Goal: Task Accomplishment & Management: Manage account settings

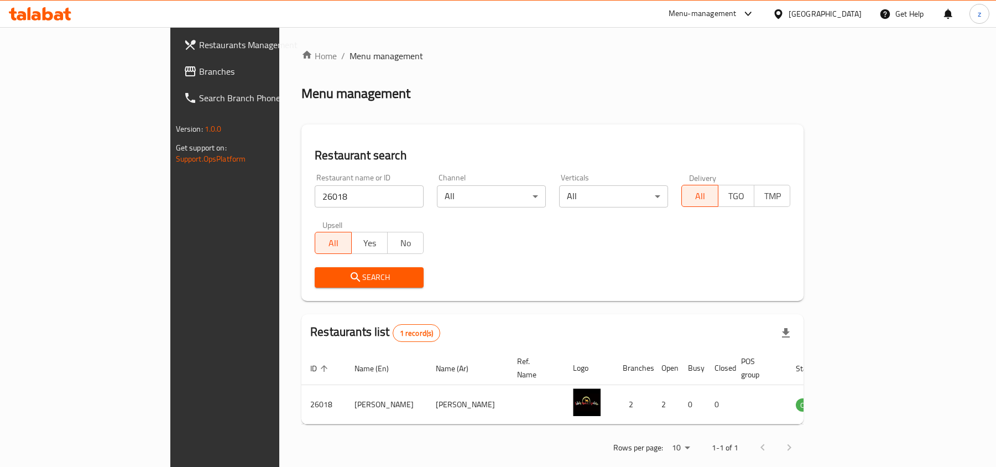
scroll to position [6, 0]
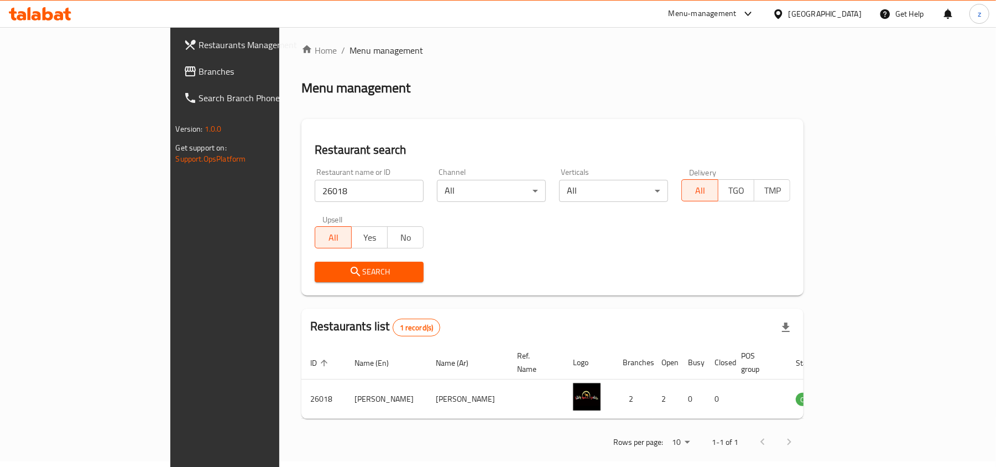
click at [850, 8] on div "[GEOGRAPHIC_DATA]" at bounding box center [825, 14] width 73 height 12
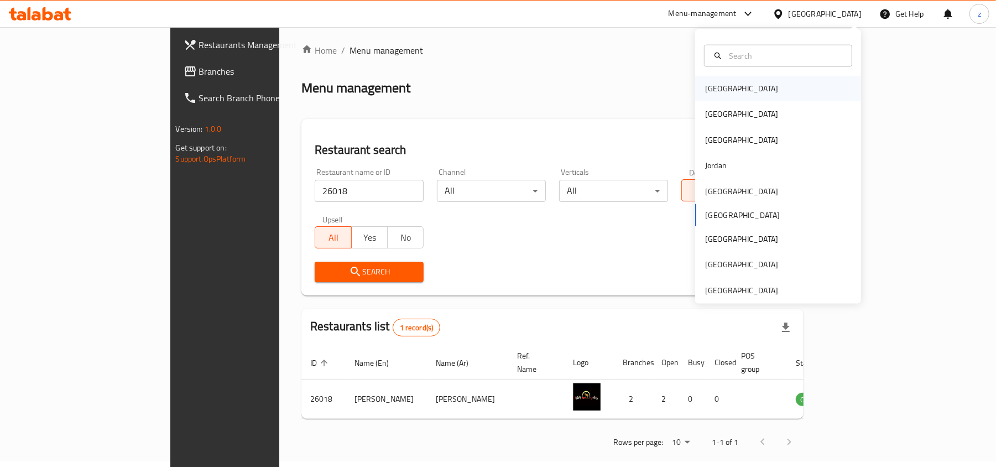
click at [716, 89] on div "[GEOGRAPHIC_DATA]" at bounding box center [741, 88] width 73 height 12
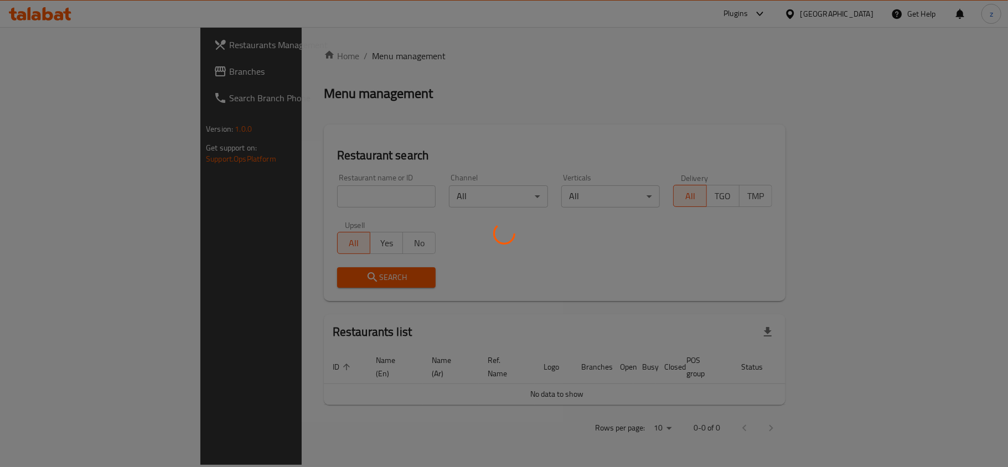
click at [45, 74] on div at bounding box center [504, 233] width 1008 height 467
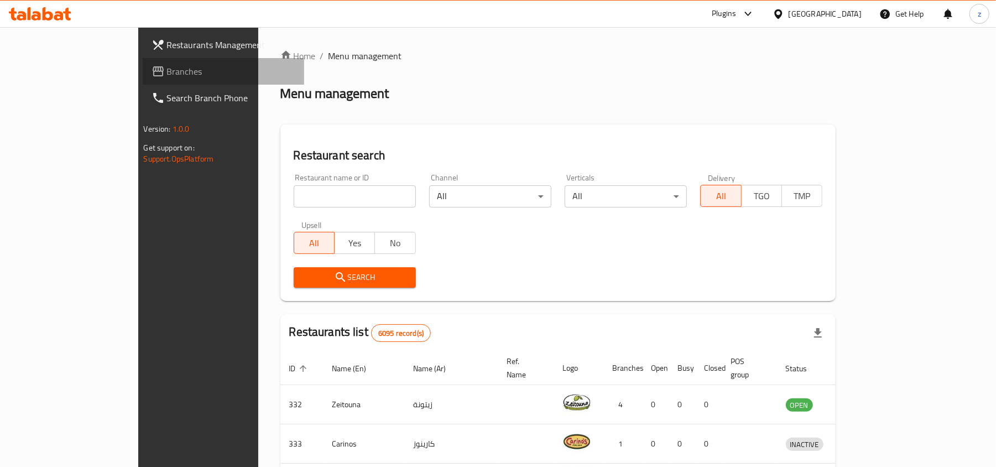
click at [167, 74] on span "Branches" at bounding box center [231, 71] width 129 height 13
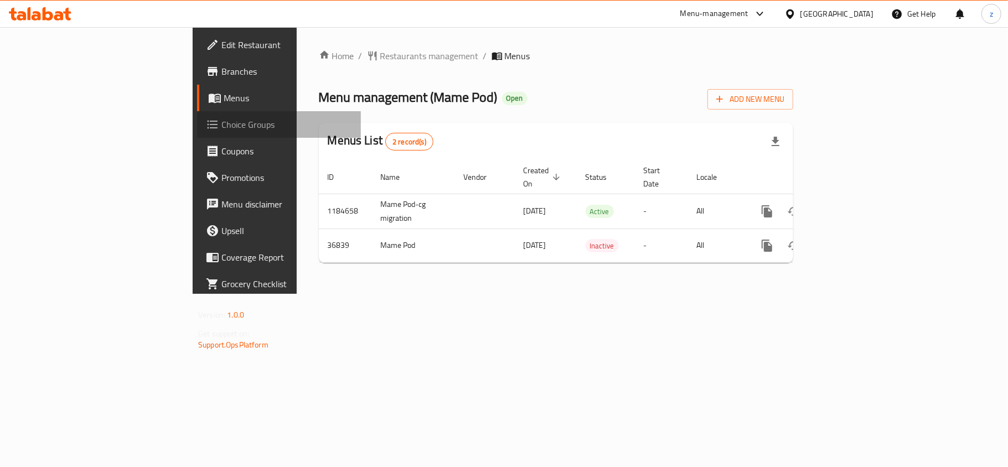
click at [221, 129] on span "Choice Groups" at bounding box center [286, 124] width 131 height 13
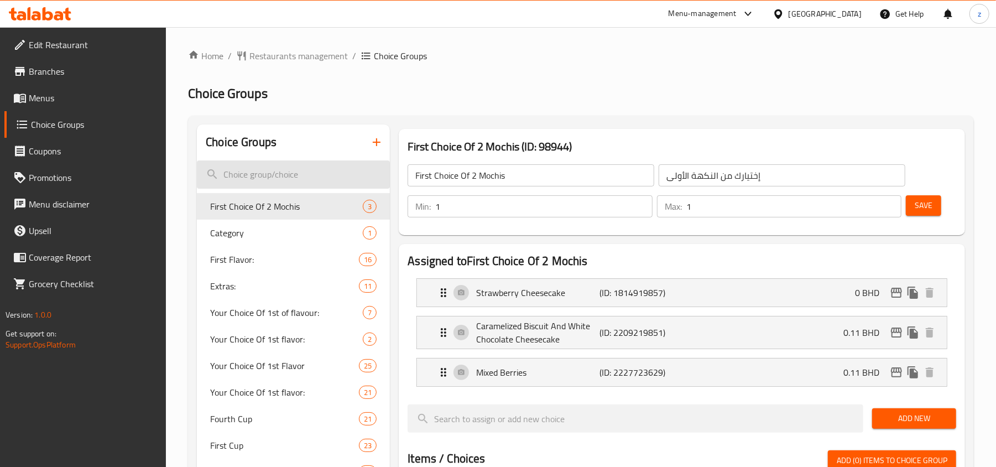
click at [246, 173] on input "search" at bounding box center [293, 174] width 193 height 28
paste input "Your Choice Of 1st Flavor:"
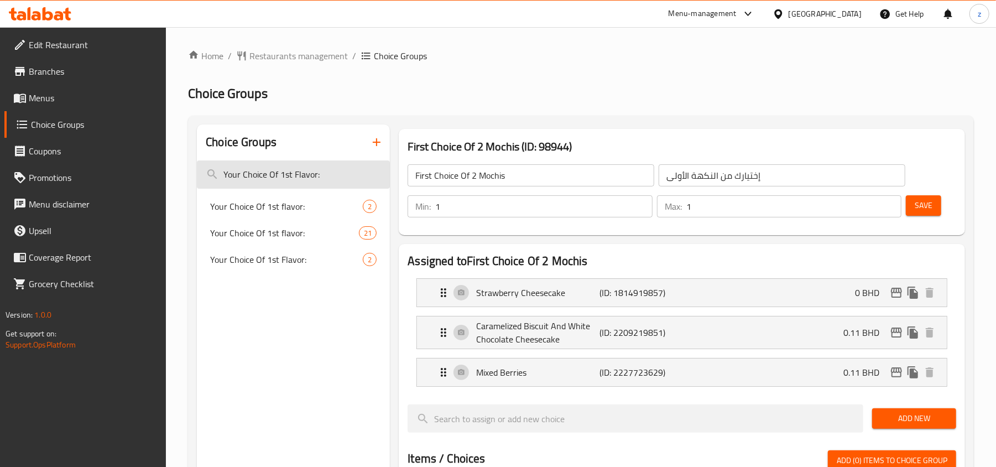
drag, startPoint x: 326, startPoint y: 173, endPoint x: 315, endPoint y: 178, distance: 12.4
click at [315, 178] on input "Your Choice Of 1st Flavor:" at bounding box center [293, 174] width 193 height 28
type input "Your Choice Of 1st Flavor:"
drag, startPoint x: 292, startPoint y: 206, endPoint x: 294, endPoint y: 215, distance: 9.1
click at [294, 215] on div "Your Choice Of 1st flavor: 2" at bounding box center [293, 206] width 193 height 27
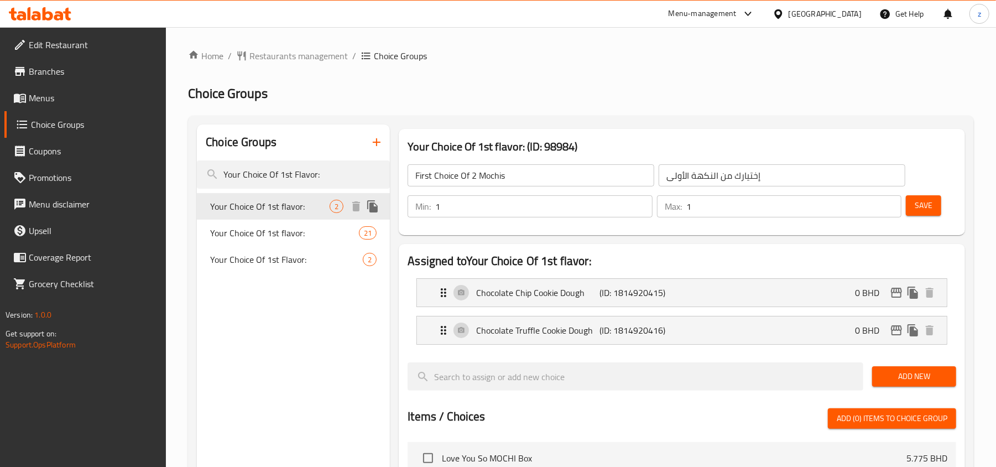
type input "Your Choice Of 1st flavor:"
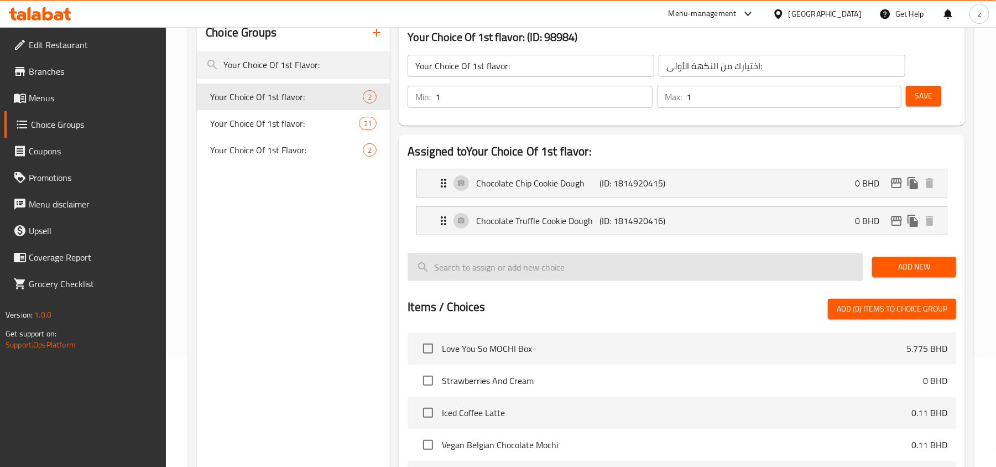
scroll to position [74, 0]
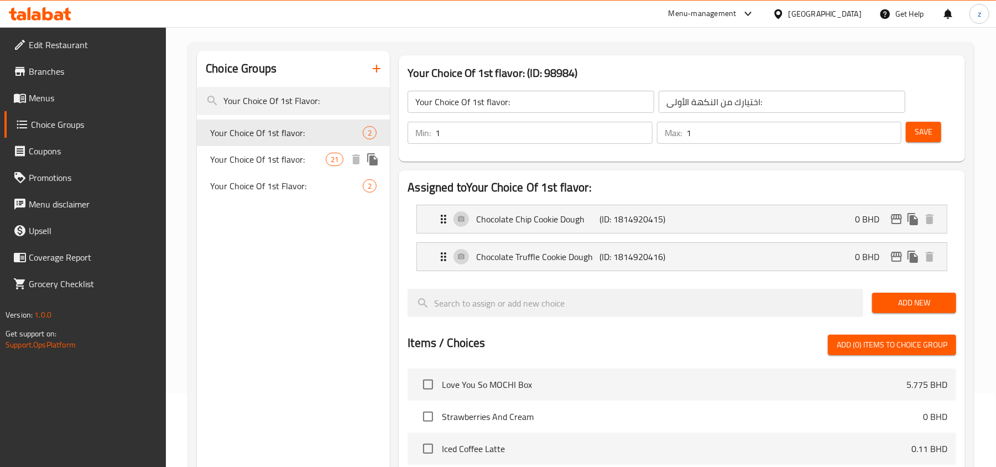
click at [267, 155] on span "Your Choice Of 1st flavor:" at bounding box center [268, 159] width 116 height 13
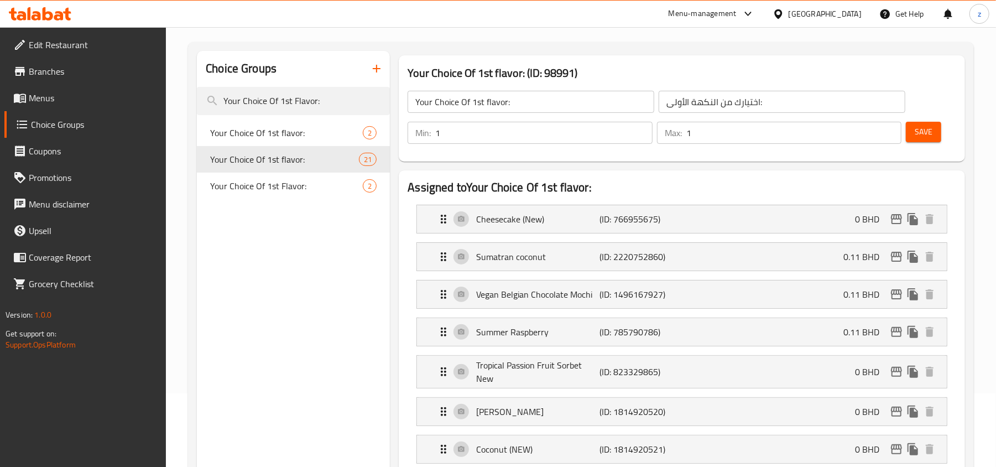
type input "إختيارك من النكهة الأولي:"
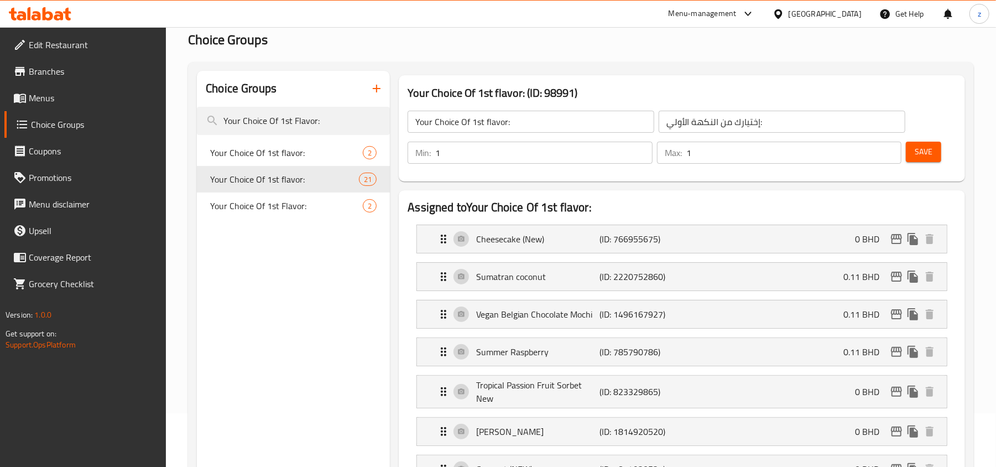
scroll to position [0, 0]
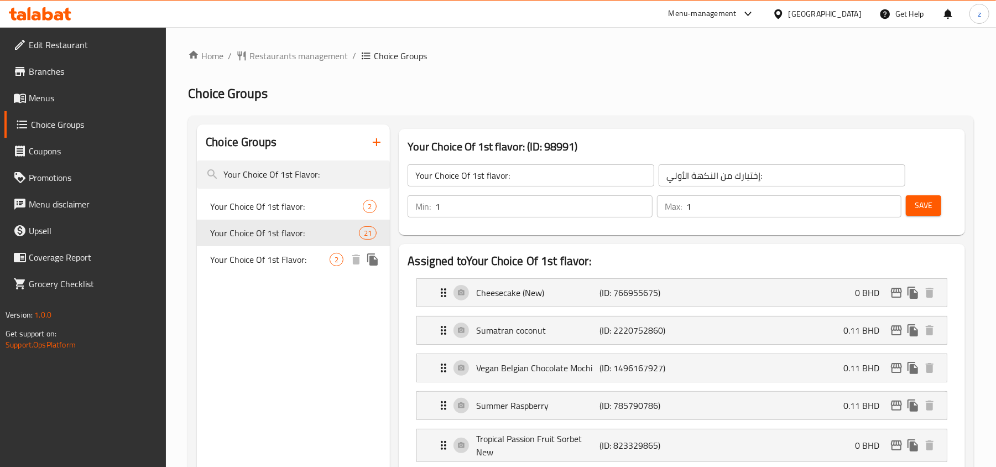
click at [297, 259] on span "Your Choice Of 1st Flavor:" at bounding box center [270, 259] width 120 height 13
type input "Your Choice Of 1st Flavor:"
type input "اختيارك من النكهة الاولي:"
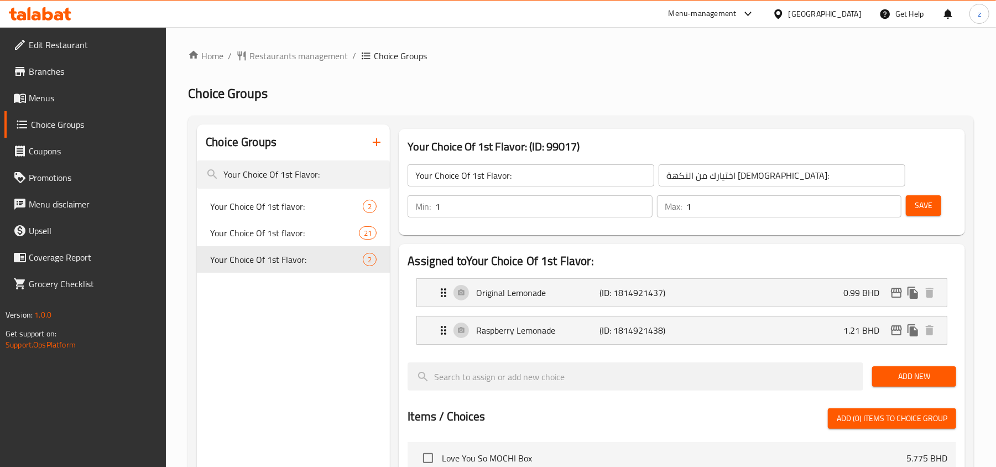
click at [785, 10] on icon at bounding box center [779, 14] width 12 height 12
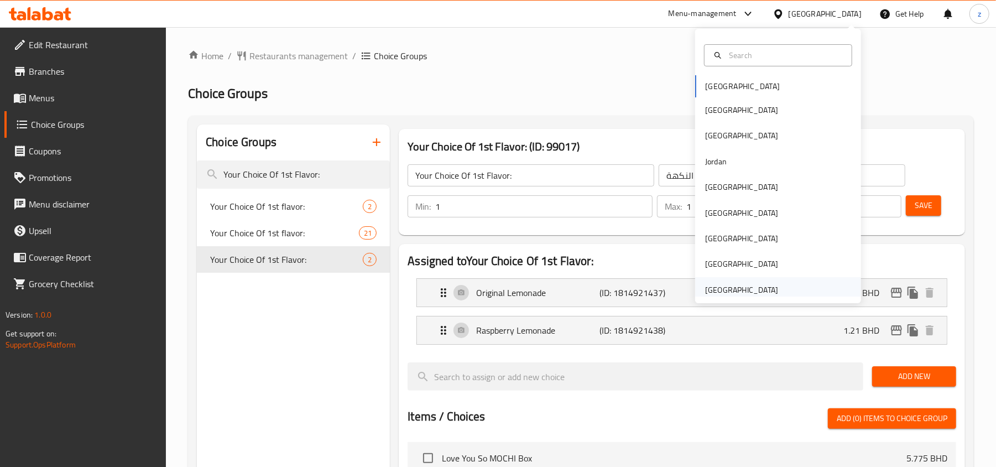
click at [731, 285] on div "[GEOGRAPHIC_DATA]" at bounding box center [741, 290] width 73 height 12
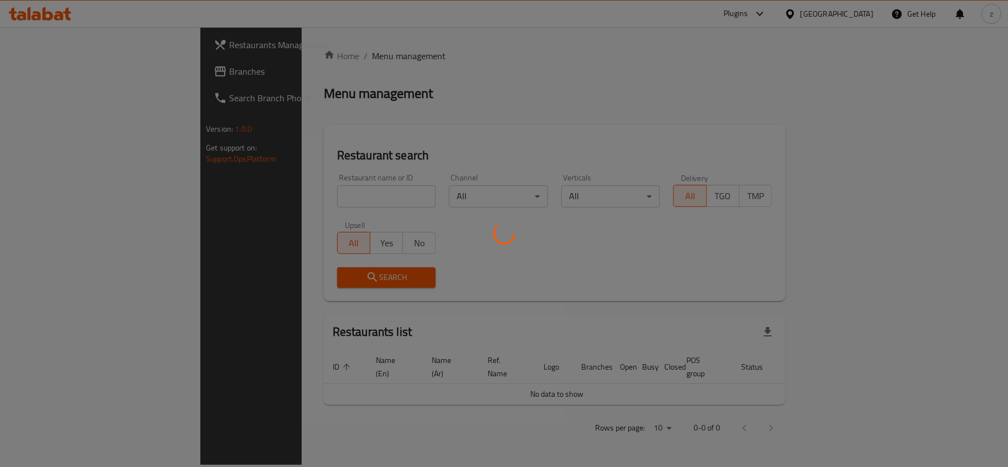
drag, startPoint x: 54, startPoint y: 70, endPoint x: 215, endPoint y: 150, distance: 180.1
click at [215, 150] on div at bounding box center [504, 233] width 1008 height 467
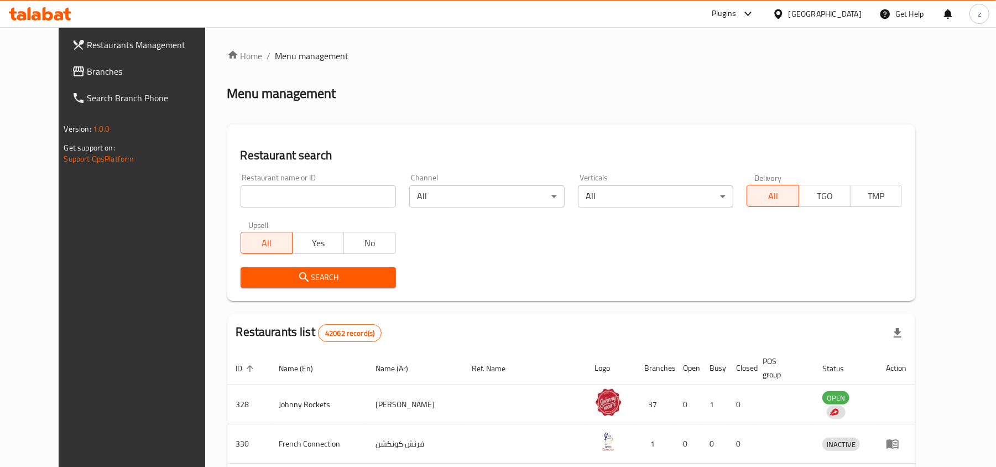
click at [430, 150] on div "Home / Menu management Menu management Restaurant search Restaurant name or ID …" at bounding box center [571, 410] width 689 height 722
click at [87, 65] on span "Branches" at bounding box center [151, 71] width 129 height 13
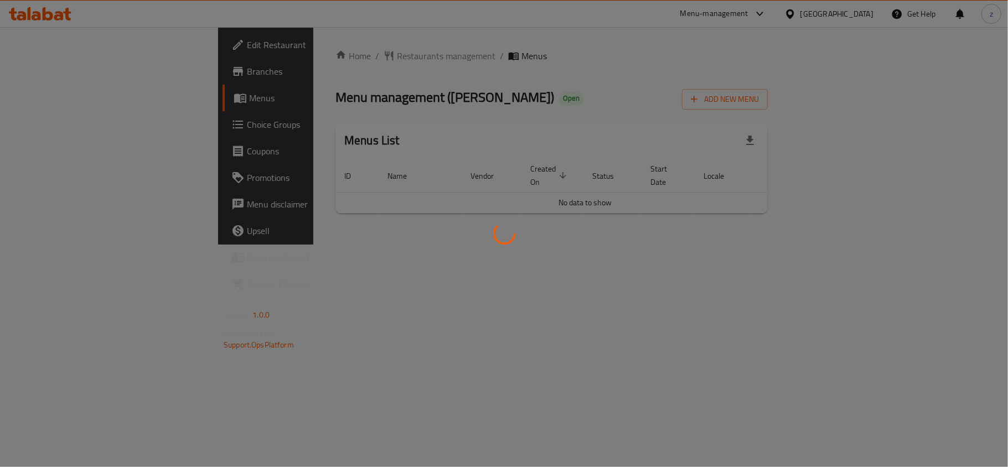
click at [264, 58] on div at bounding box center [504, 233] width 1008 height 467
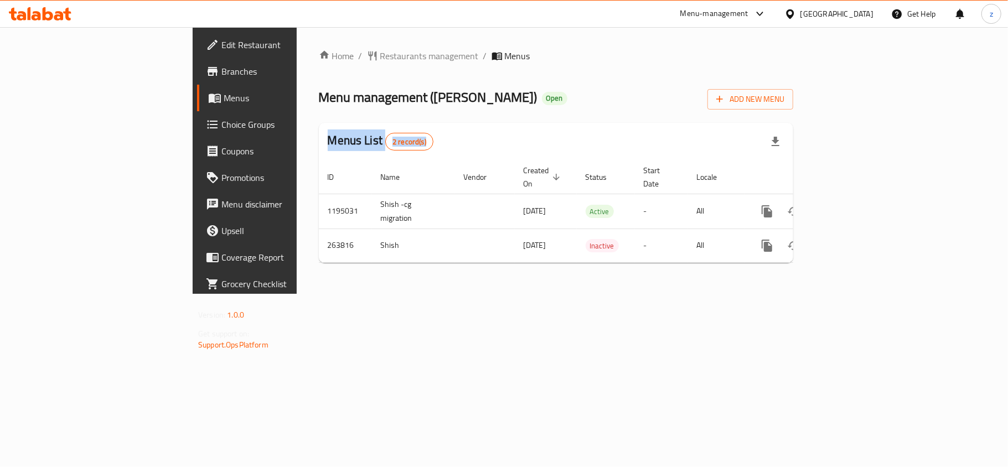
click at [380, 63] on span "Restaurants management" at bounding box center [429, 55] width 98 height 13
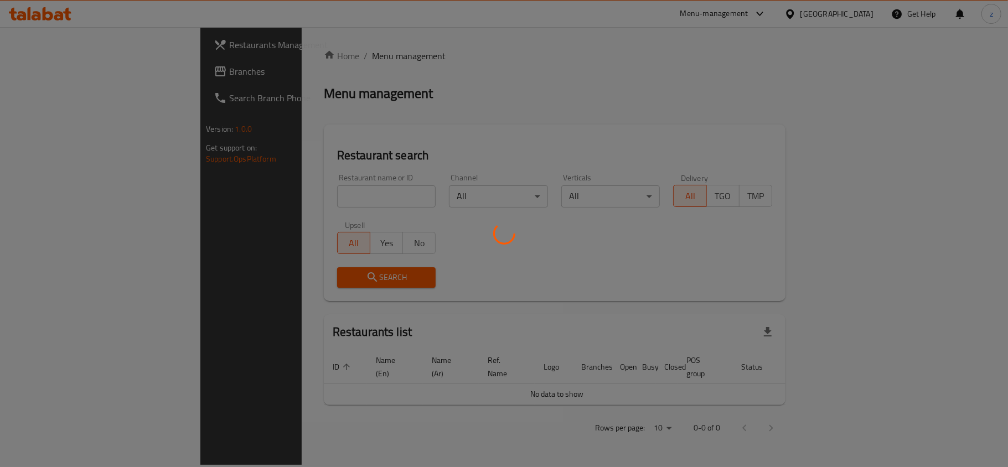
click at [284, 195] on div at bounding box center [504, 233] width 1008 height 467
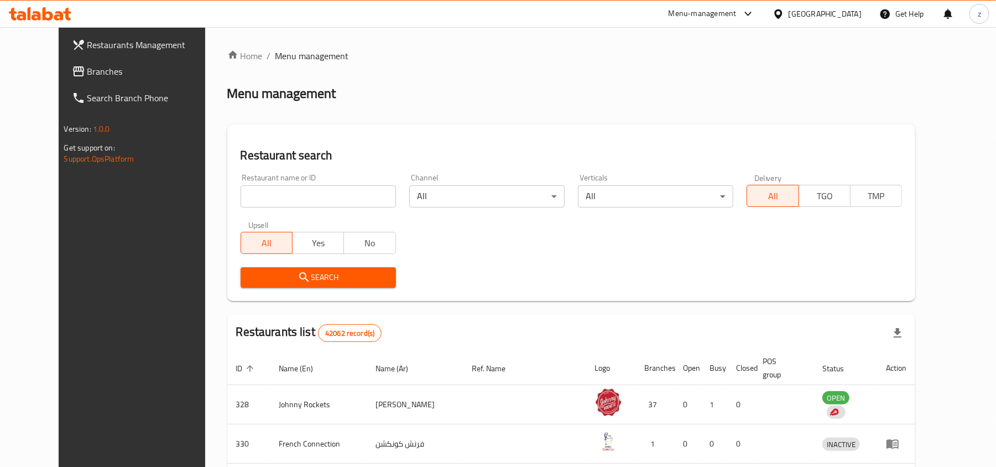
click at [284, 195] on input "search" at bounding box center [318, 196] width 155 height 22
paste input "627543"
type input "627543"
click at [328, 297] on div "Restaurant search Restaurant name or ID 627543 Restaurant name or ID Channel Al…" at bounding box center [571, 212] width 689 height 176
click at [328, 291] on div "Search" at bounding box center [318, 278] width 169 height 34
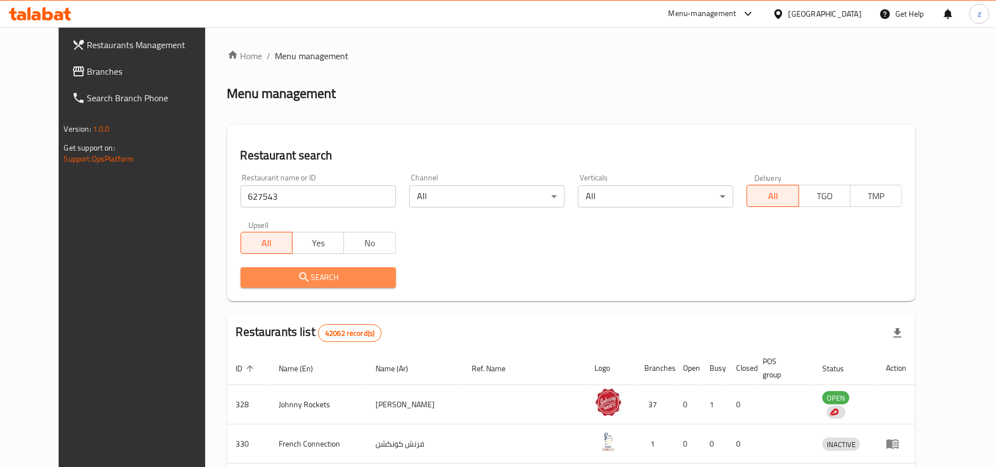
click at [328, 284] on span "Search" at bounding box center [319, 278] width 138 height 14
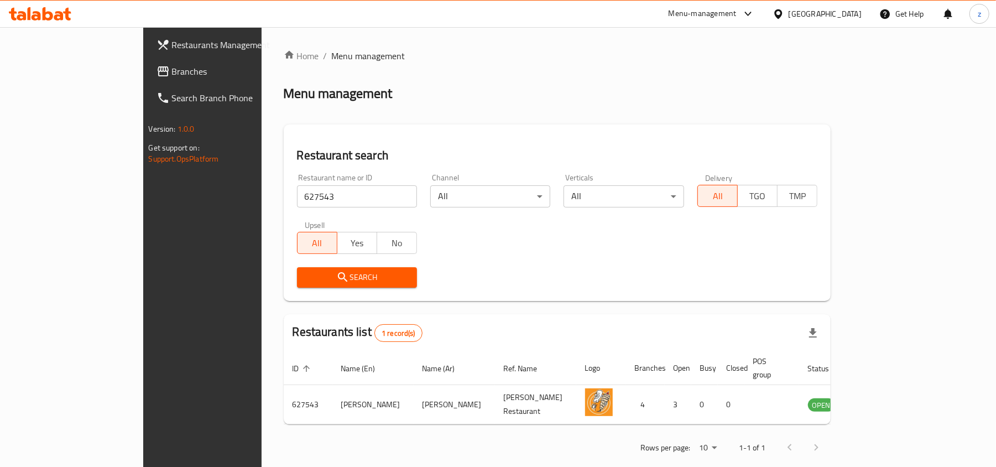
scroll to position [6, 0]
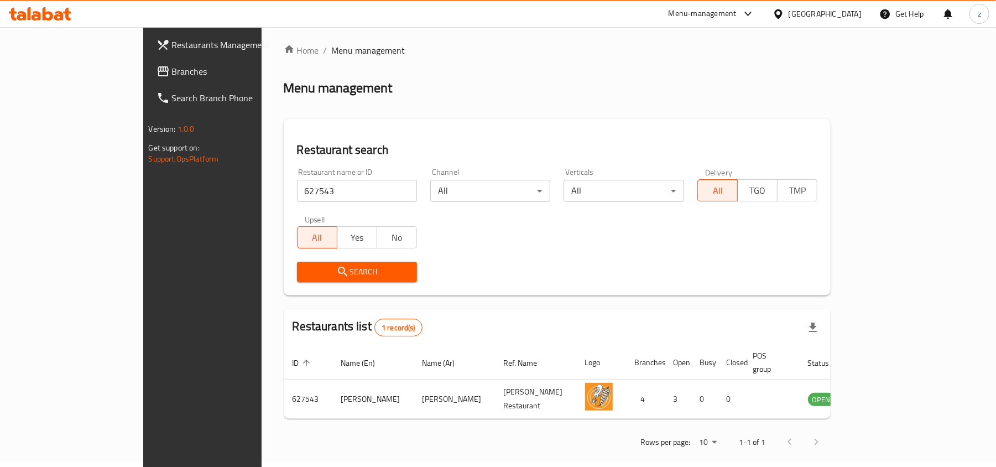
click at [841, 24] on div "[GEOGRAPHIC_DATA]" at bounding box center [817, 14] width 107 height 27
click at [841, 15] on div "[GEOGRAPHIC_DATA]" at bounding box center [825, 14] width 73 height 12
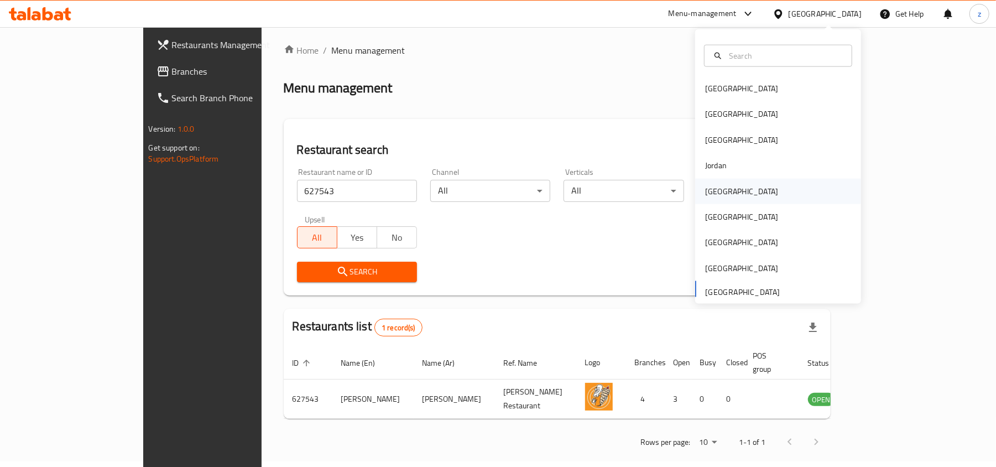
click at [716, 191] on div "Kuwait" at bounding box center [741, 191] width 73 height 12
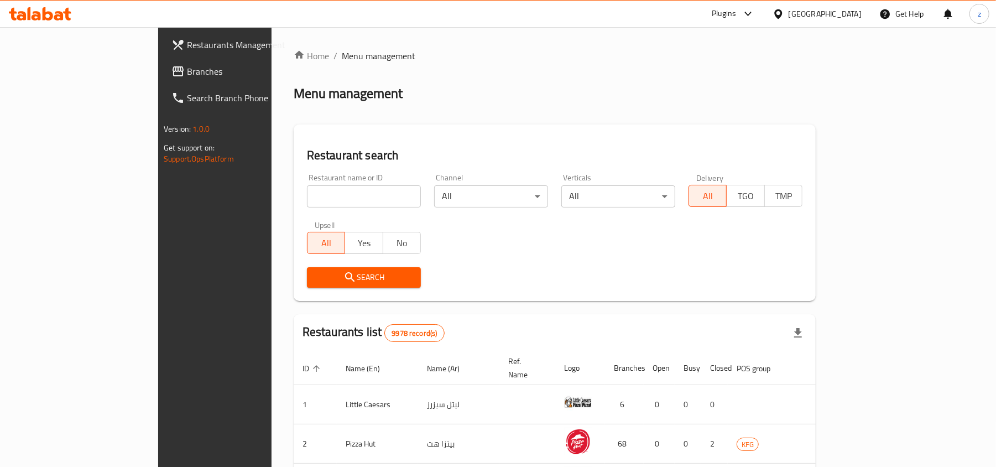
click at [163, 80] on link "Branches" at bounding box center [244, 71] width 162 height 27
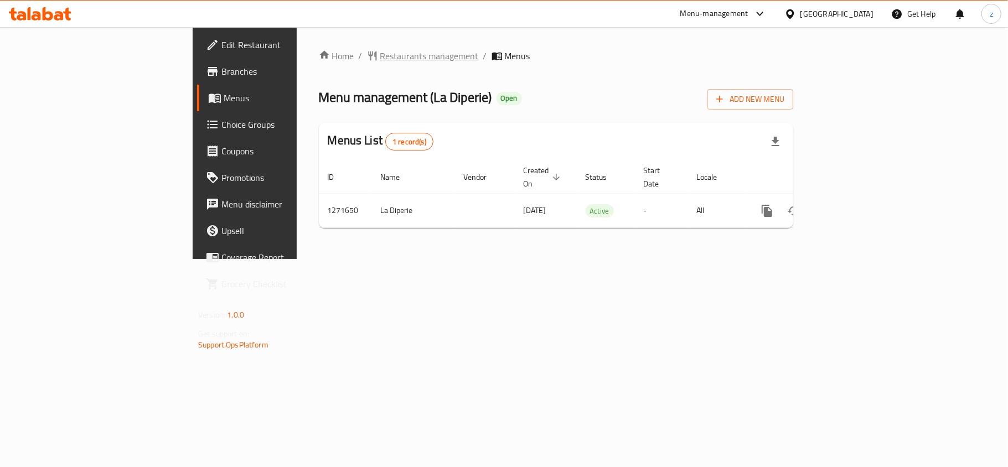
click at [380, 55] on span "Restaurants management" at bounding box center [429, 55] width 98 height 13
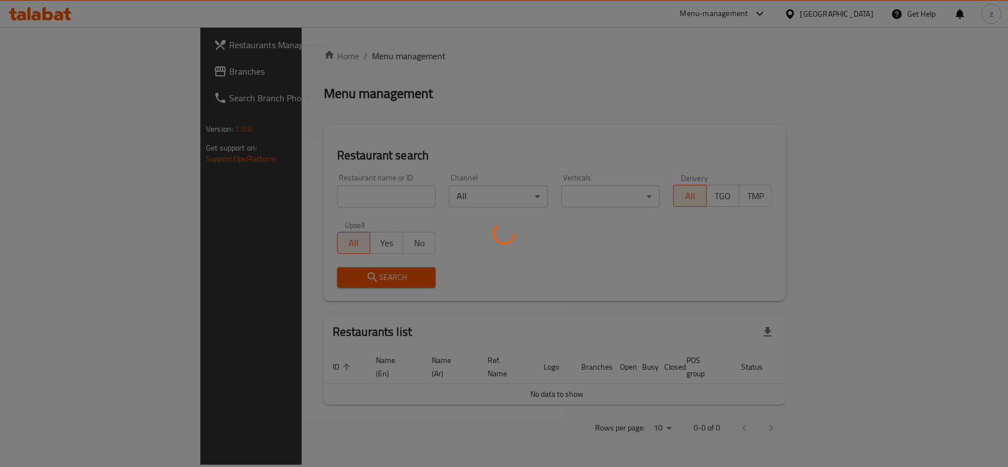
click at [270, 196] on div at bounding box center [504, 233] width 1008 height 467
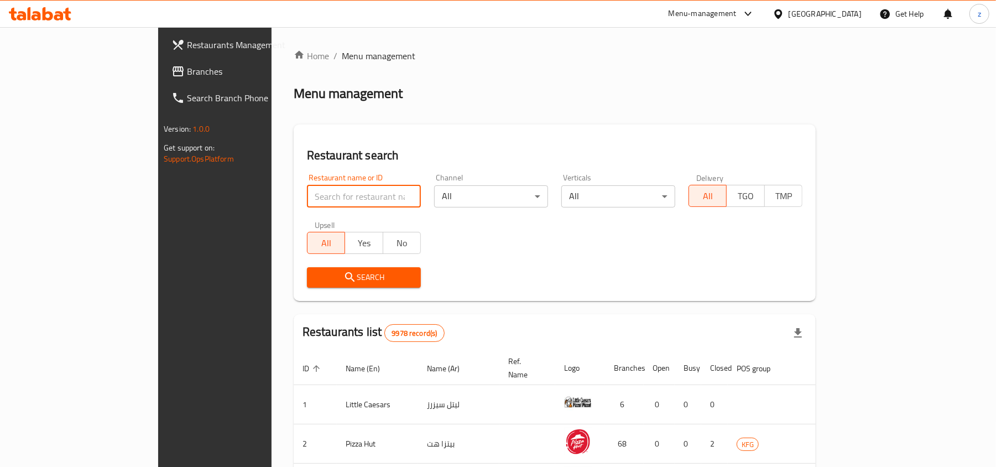
click at [307, 196] on input "search" at bounding box center [364, 196] width 114 height 22
paste input "689839"
type input "689839"
click at [316, 271] on span "Search" at bounding box center [364, 278] width 96 height 14
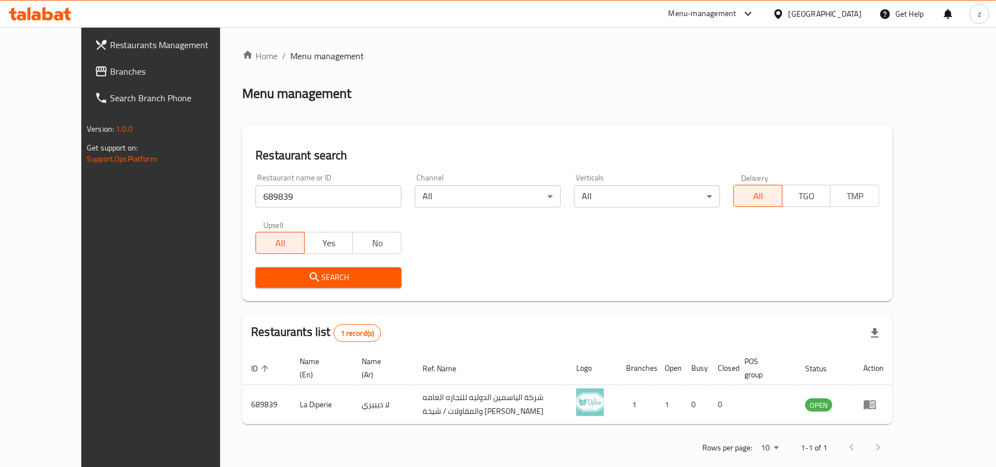
click at [841, 14] on div "Kuwait" at bounding box center [825, 14] width 73 height 12
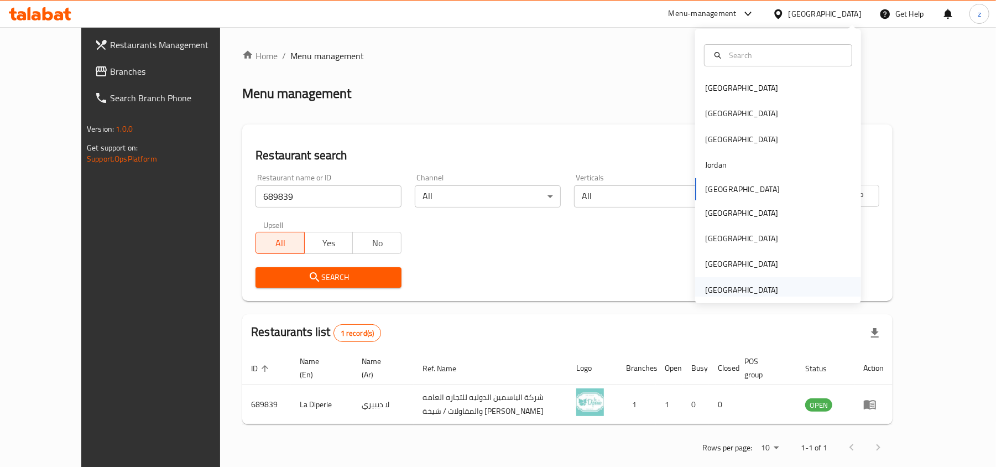
click at [737, 278] on div "[GEOGRAPHIC_DATA]" at bounding box center [742, 289] width 91 height 25
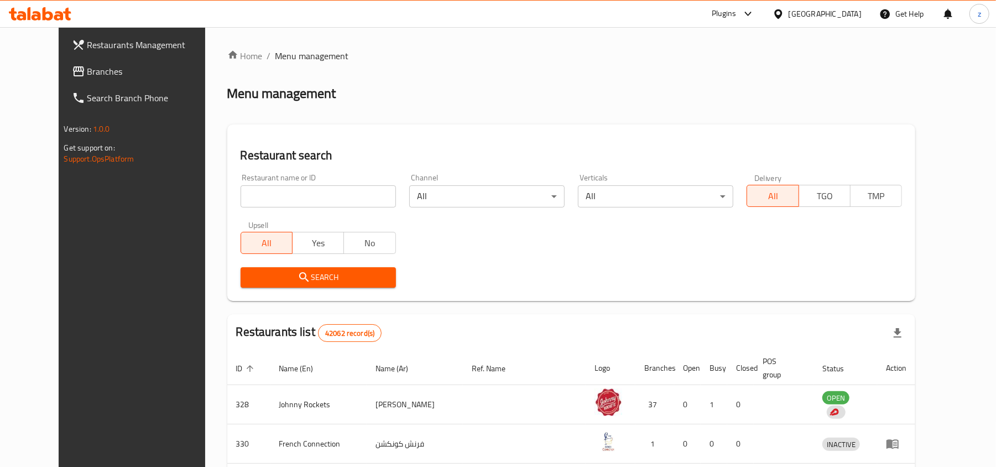
click at [79, 78] on div "Restaurants Management Branches Search Branch Phone Version: 1.0.0 Get support …" at bounding box center [499, 410] width 880 height 766
click at [87, 77] on span "Branches" at bounding box center [151, 71] width 129 height 13
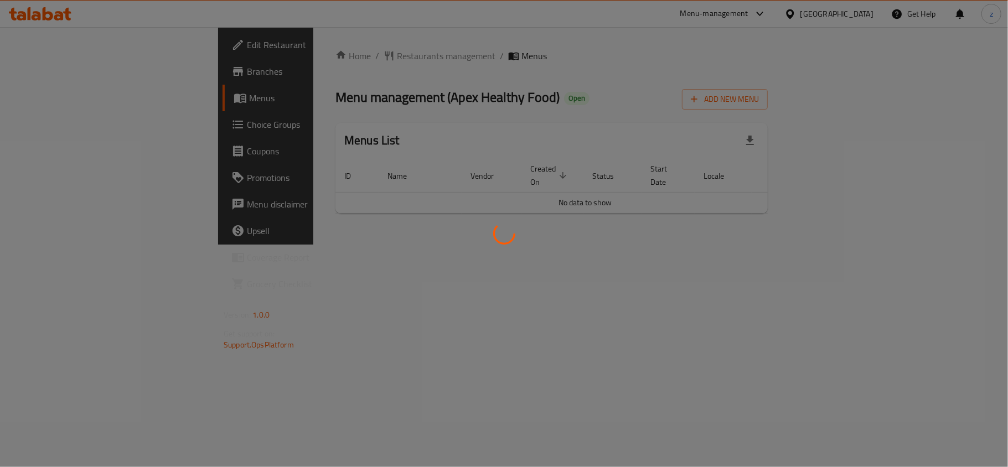
click at [309, 56] on div at bounding box center [504, 233] width 1008 height 467
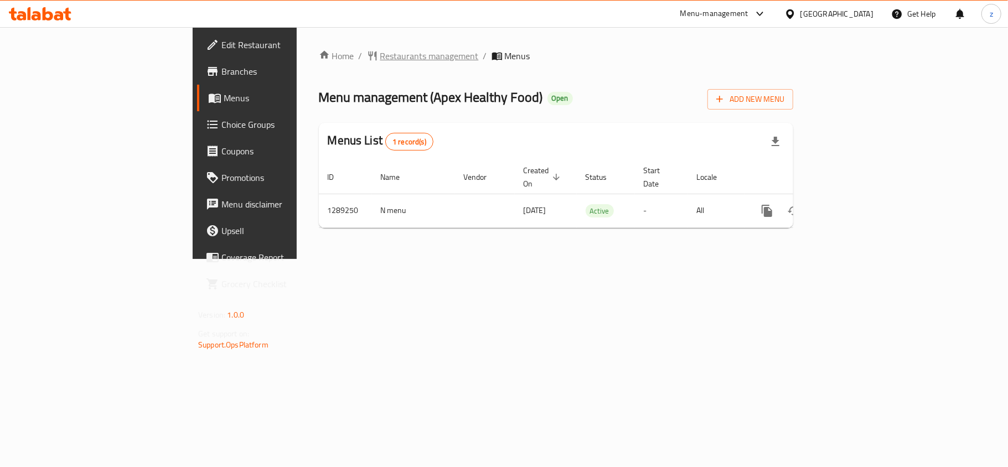
click at [380, 58] on span "Restaurants management" at bounding box center [429, 55] width 98 height 13
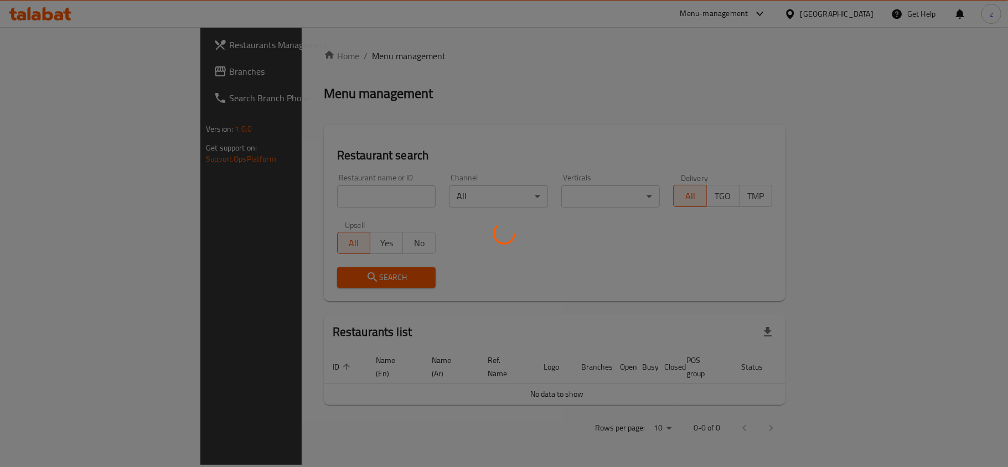
click at [288, 188] on div at bounding box center [504, 233] width 1008 height 467
click at [288, 200] on div at bounding box center [504, 233] width 1008 height 467
click at [288, 195] on div at bounding box center [504, 233] width 1008 height 467
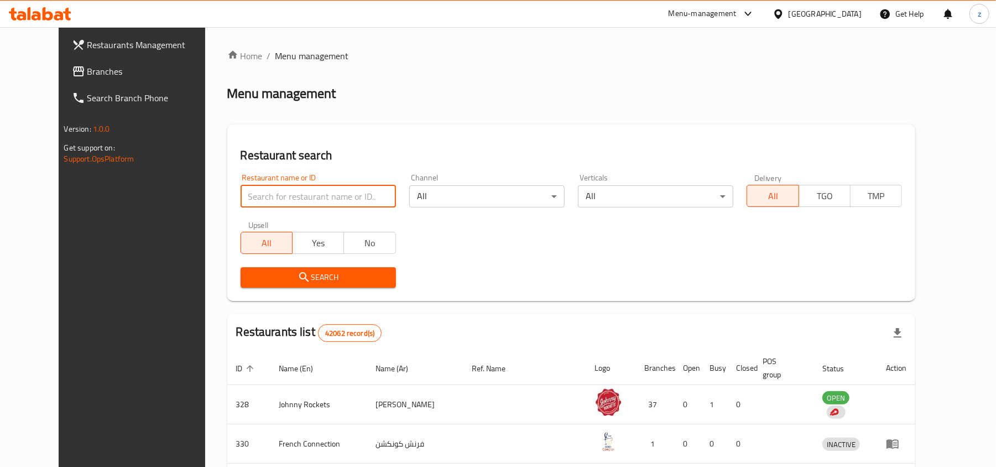
click at [288, 195] on input "search" at bounding box center [318, 196] width 155 height 22
paste input "697598"
type input "697598"
click at [286, 272] on span "Search" at bounding box center [319, 278] width 138 height 14
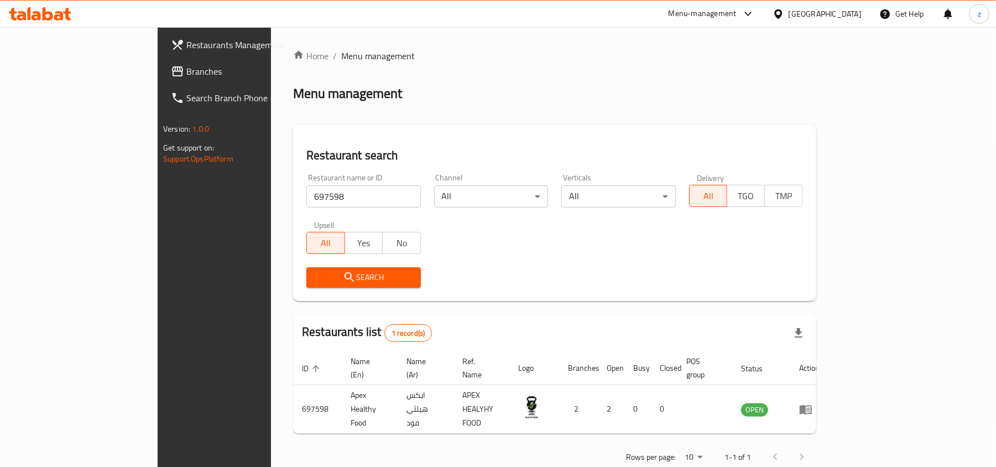
click at [436, 133] on div "Restaurant search Restaurant name or ID 697598 Restaurant name or ID Channel Al…" at bounding box center [554, 212] width 523 height 176
